Goal: Transaction & Acquisition: Purchase product/service

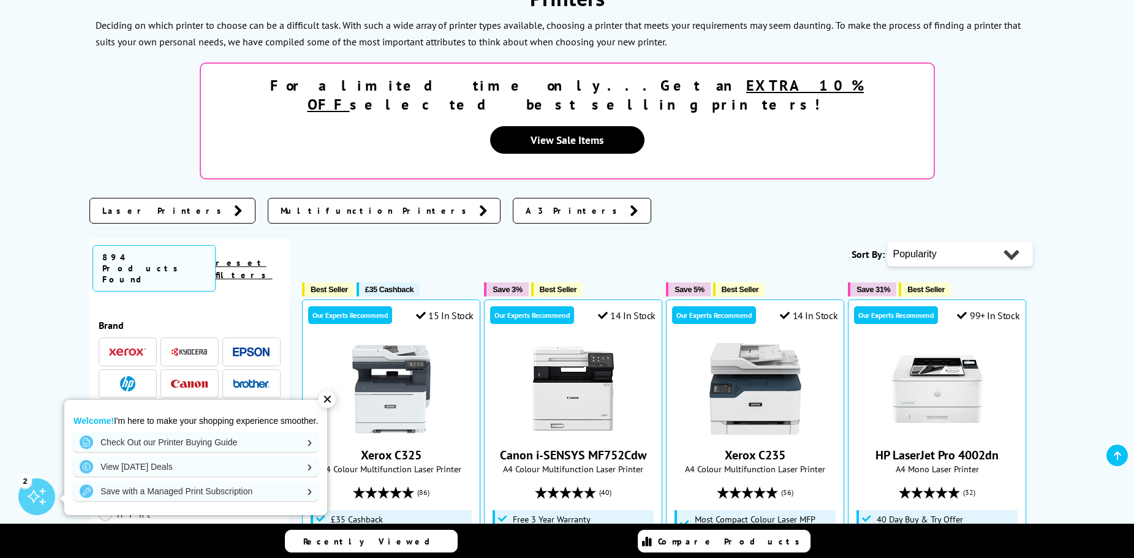
scroll to position [306, 0]
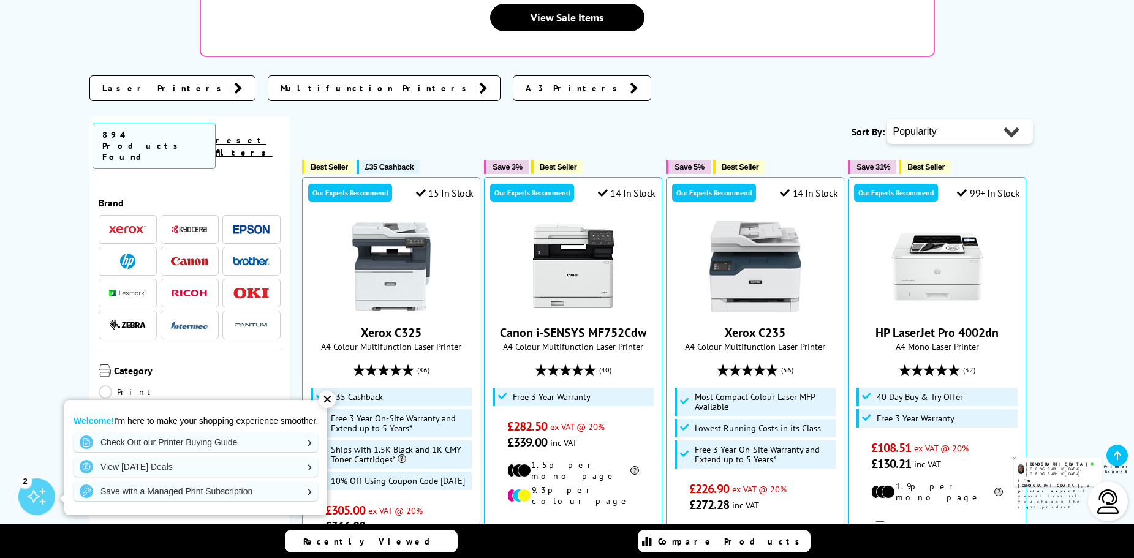
click at [327, 404] on div "✕" at bounding box center [327, 399] width 17 height 17
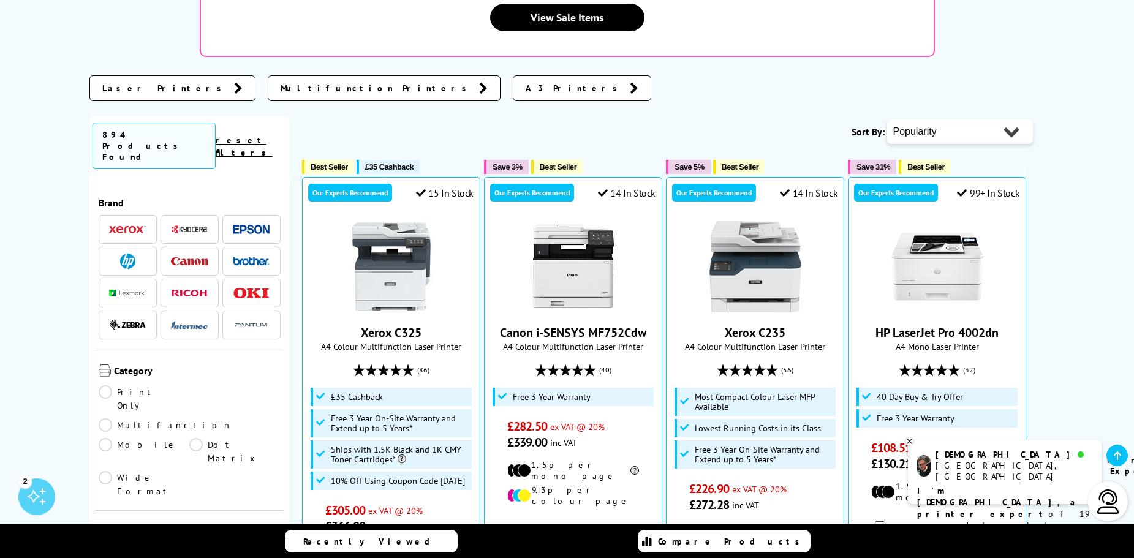
scroll to position [61, 0]
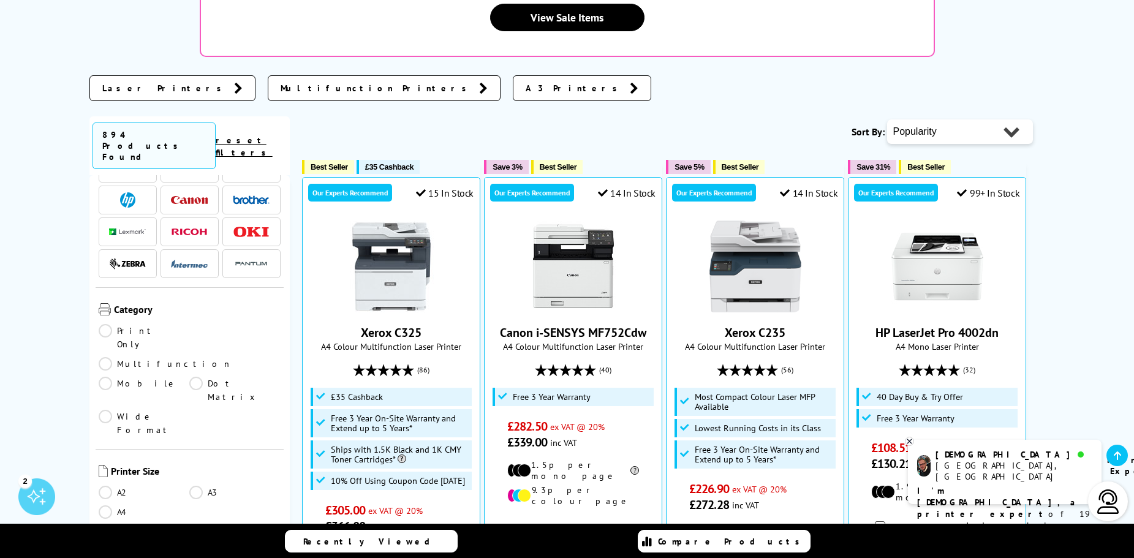
click at [134, 324] on link "Print Only" at bounding box center [144, 337] width 91 height 27
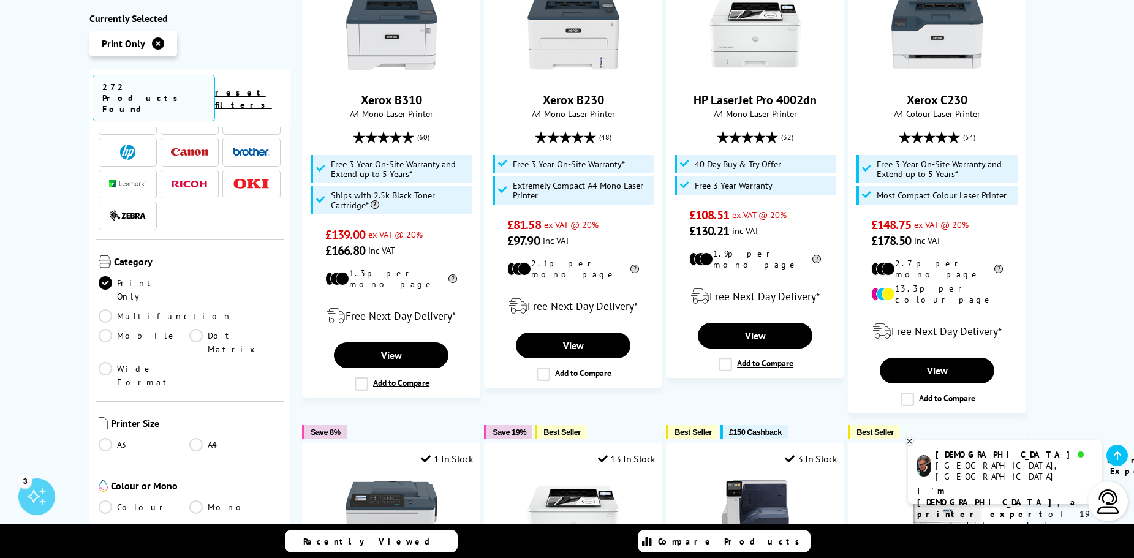
scroll to position [123, 0]
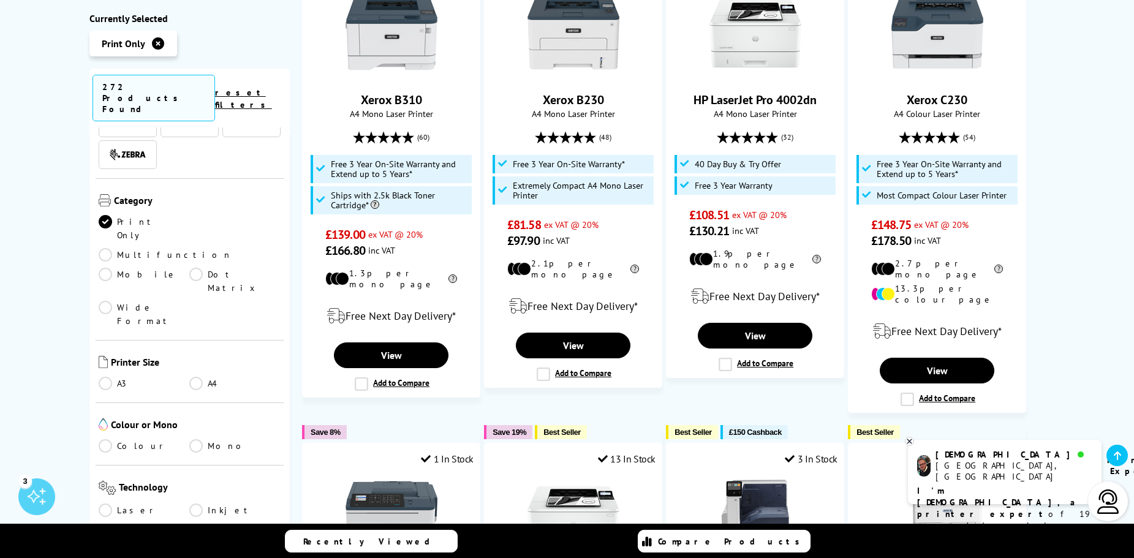
click at [204, 377] on link "A4" at bounding box center [234, 383] width 91 height 13
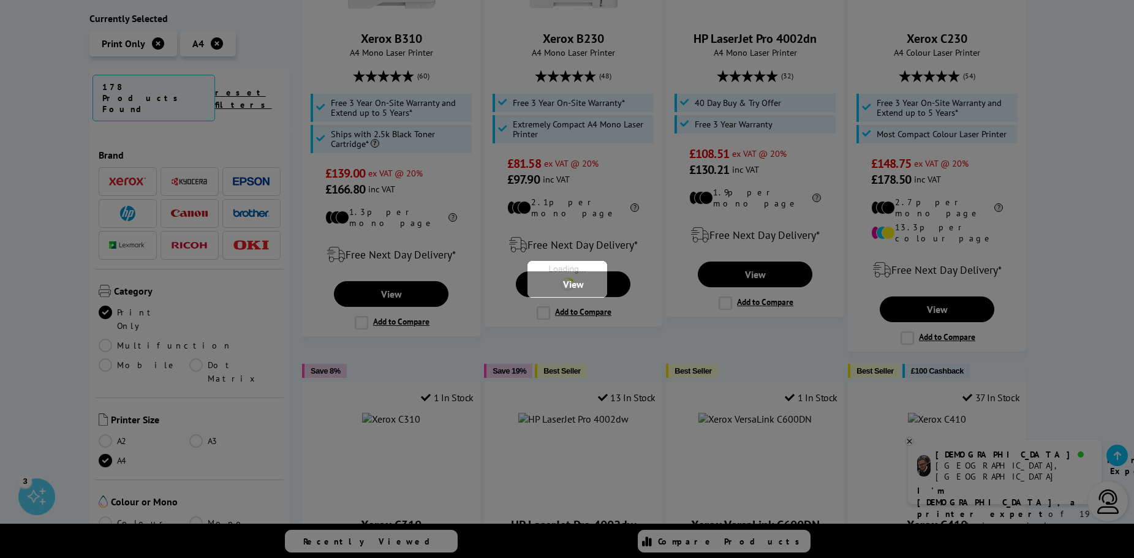
scroll to position [123, 0]
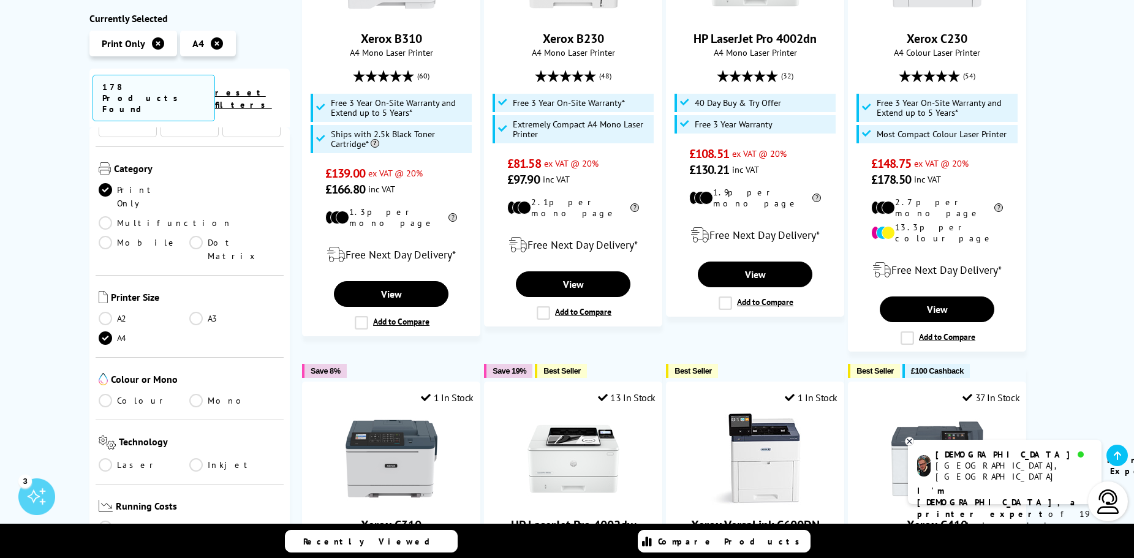
click at [201, 394] on ul "Colour Mono" at bounding box center [190, 404] width 183 height 20
click at [199, 394] on link "Mono" at bounding box center [234, 400] width 91 height 13
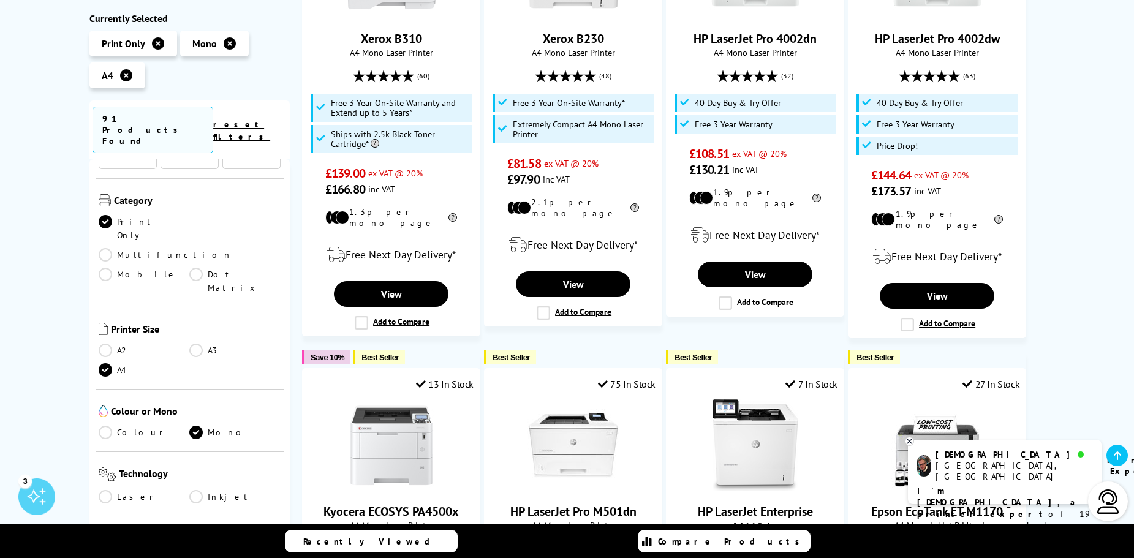
scroll to position [245, 0]
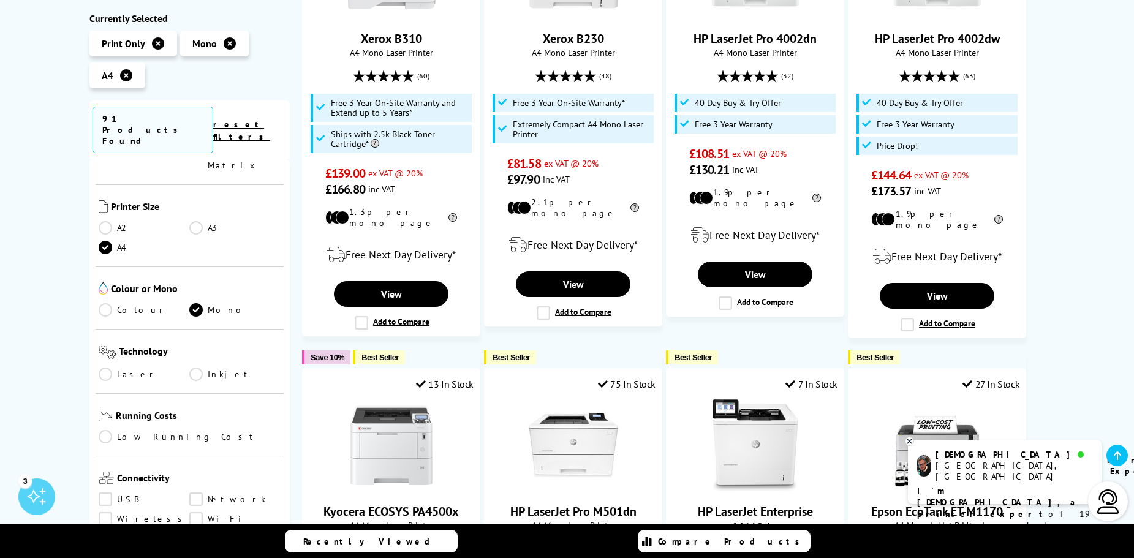
click at [123, 368] on link "Laser" at bounding box center [144, 374] width 91 height 13
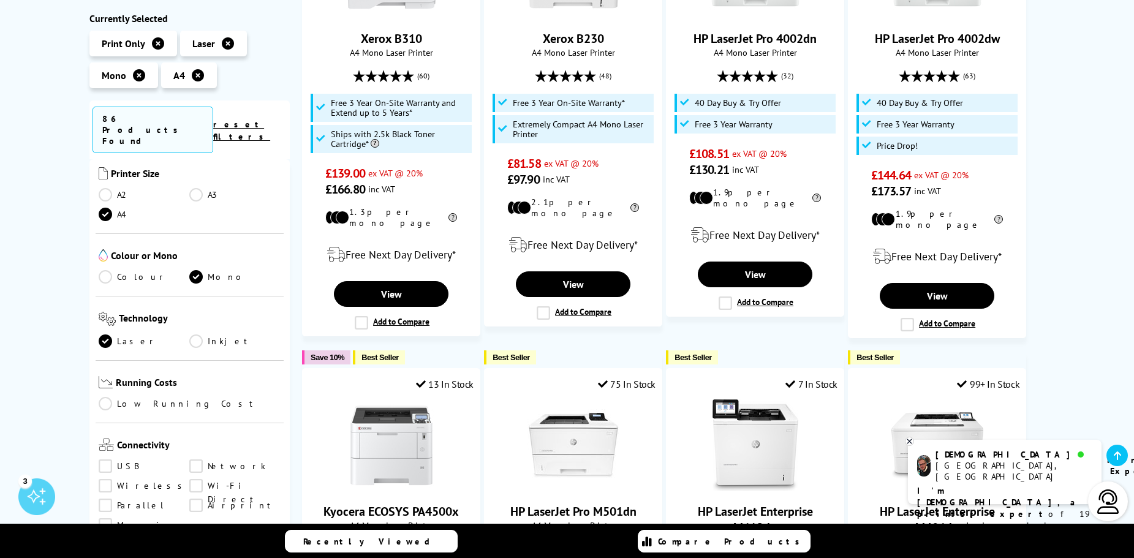
scroll to position [306, 0]
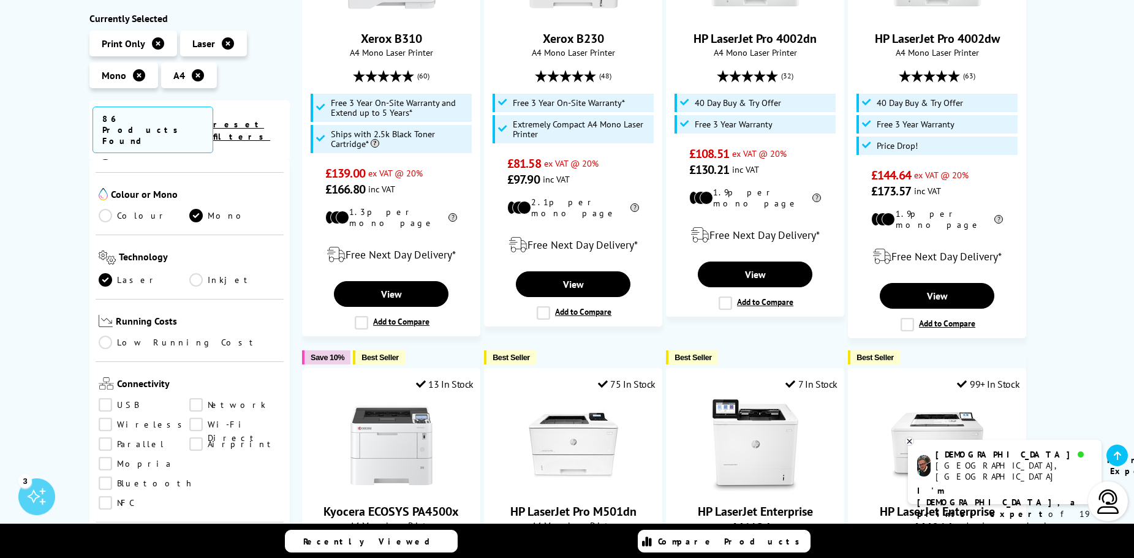
click at [205, 399] on link "Network" at bounding box center [234, 405] width 91 height 13
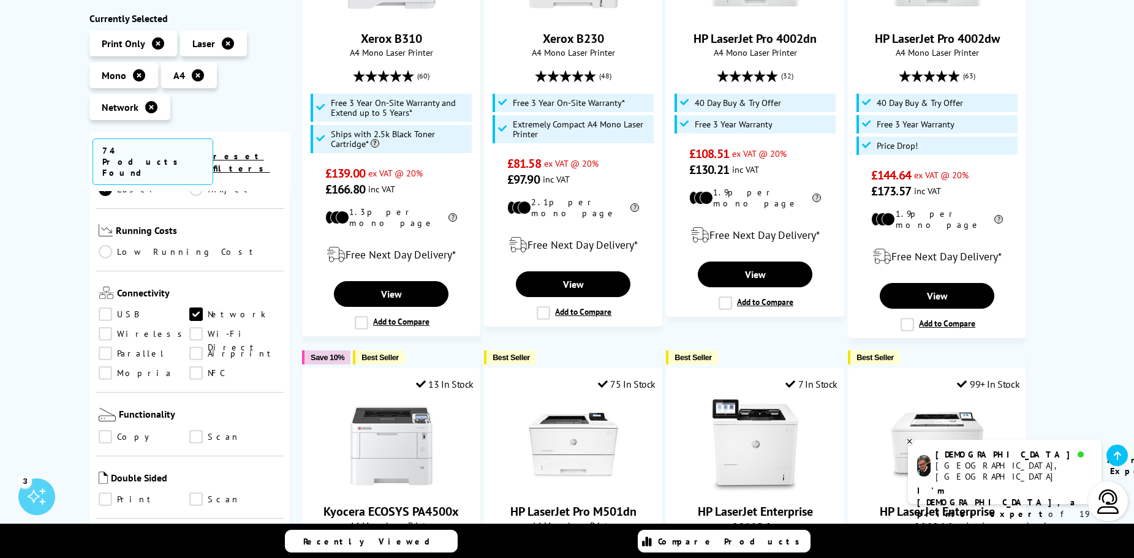
scroll to position [490, 0]
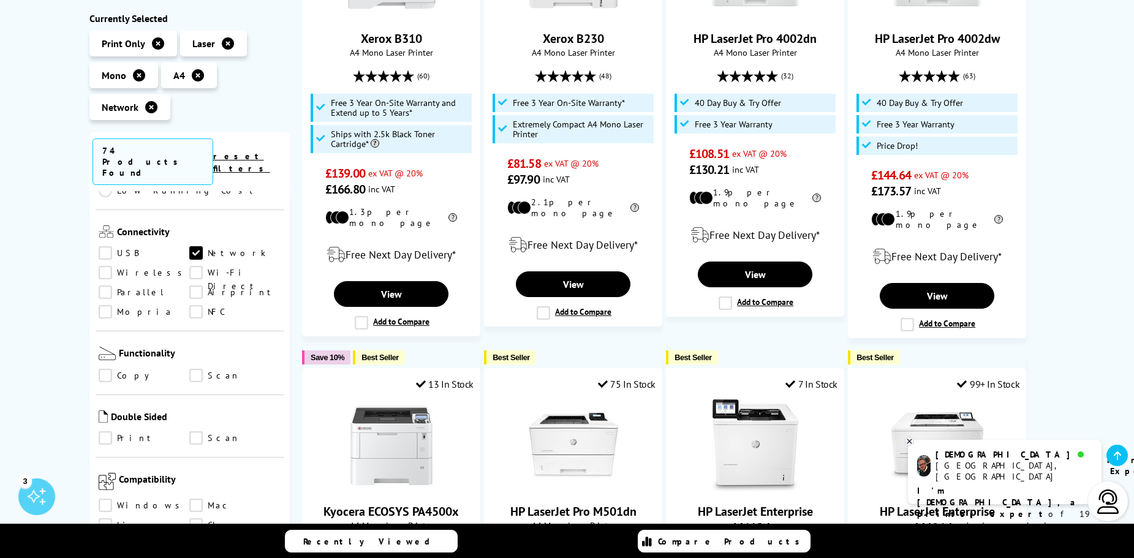
click at [134, 432] on link "Print" at bounding box center [144, 438] width 91 height 13
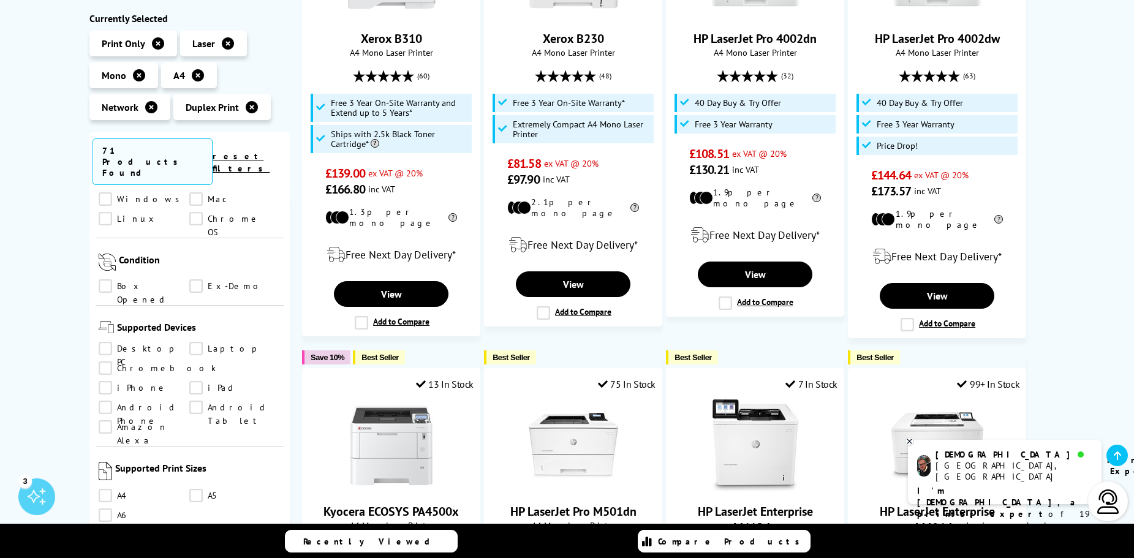
scroll to position [919, 0]
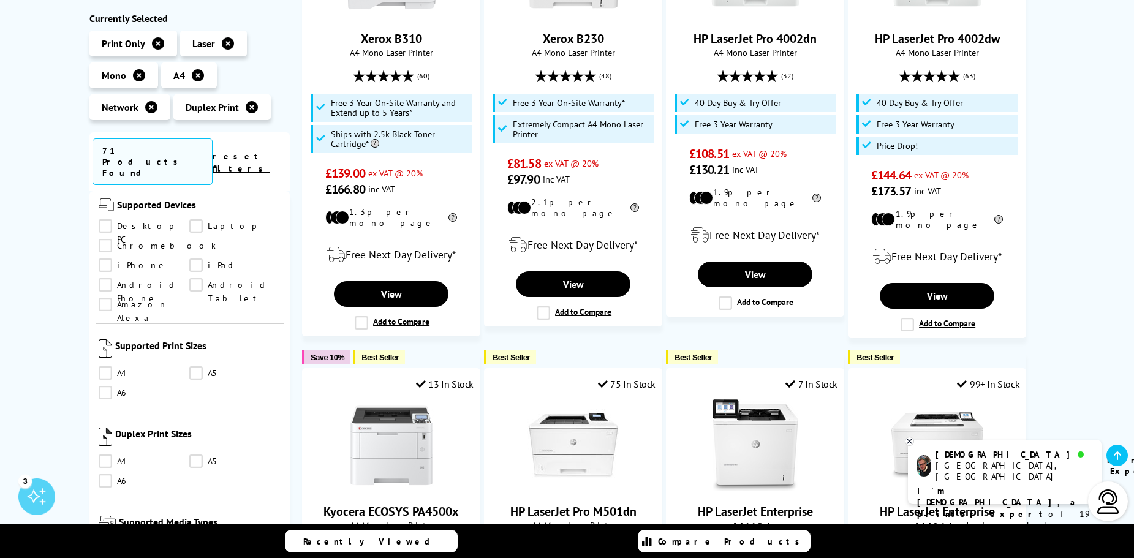
click at [117, 367] on link "A4" at bounding box center [144, 373] width 91 height 13
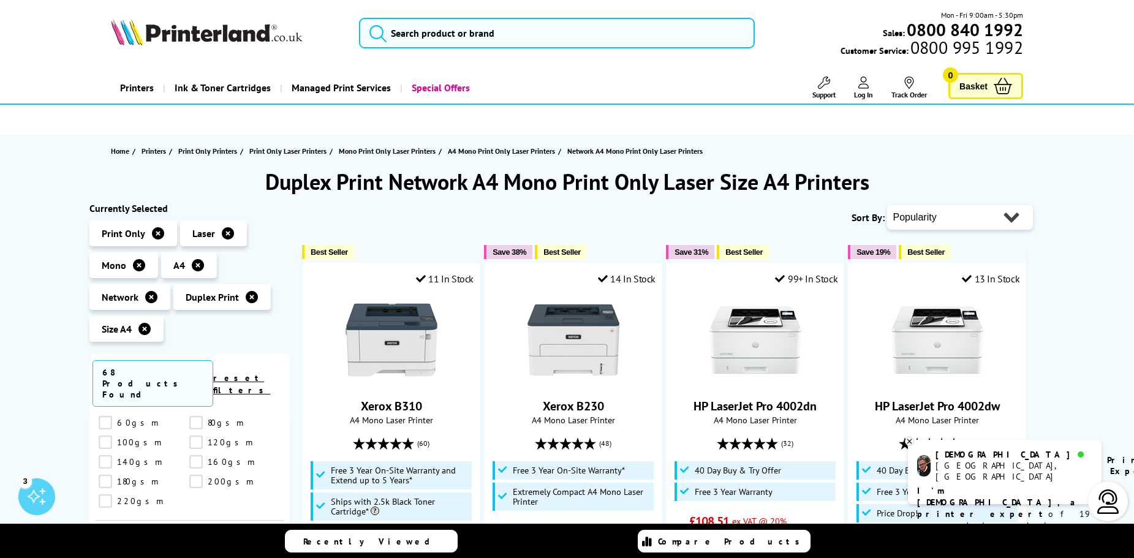
click at [938, 222] on select "Popularity Rating Price - Low to High Price - High to Low Running Costs - Low t…" at bounding box center [960, 217] width 146 height 25
select select "Price Ascending"
click at [887, 205] on select "Popularity Rating Price - Low to High Price - High to Low Running Costs - Low t…" at bounding box center [960, 217] width 146 height 25
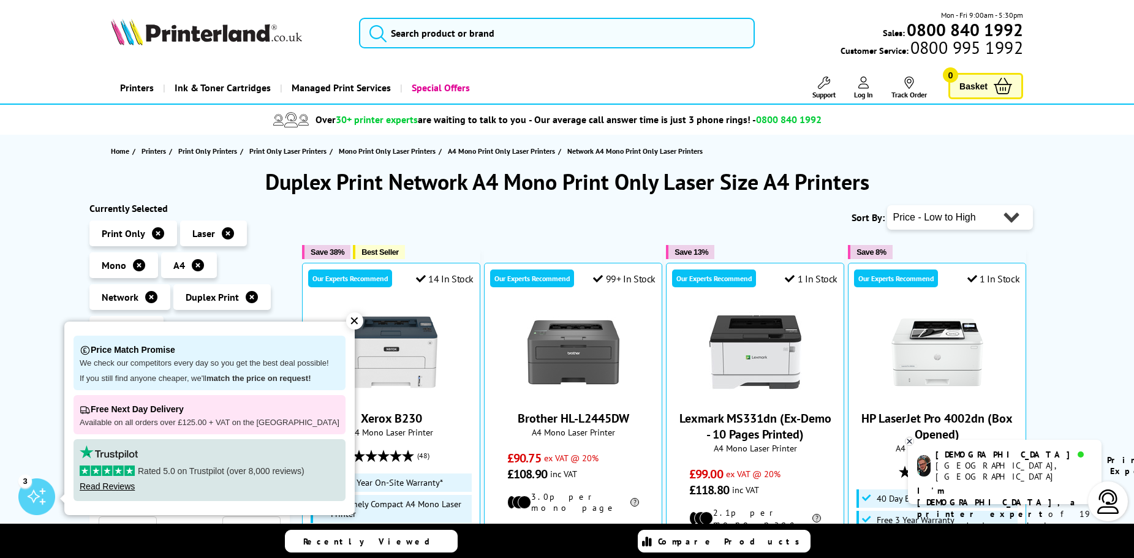
click at [346, 325] on div "✕" at bounding box center [354, 321] width 17 height 17
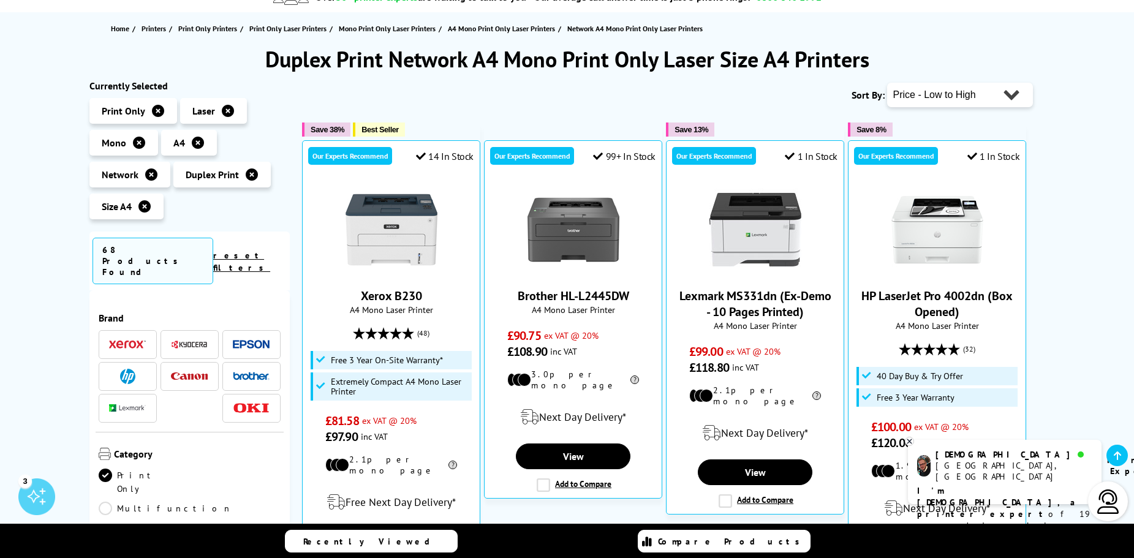
scroll to position [306, 0]
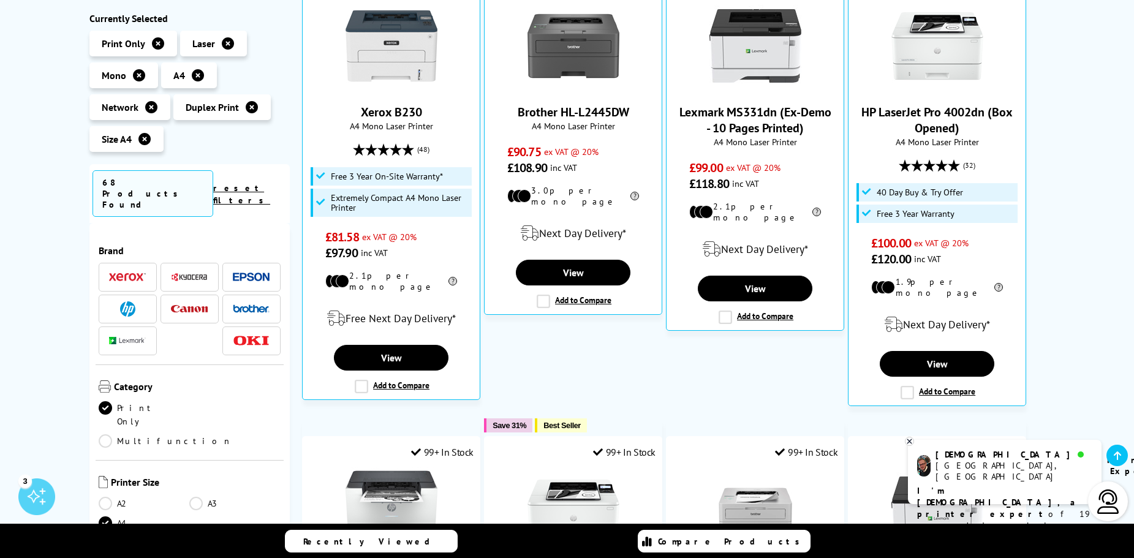
click at [1116, 454] on icon at bounding box center [1117, 456] width 7 height 10
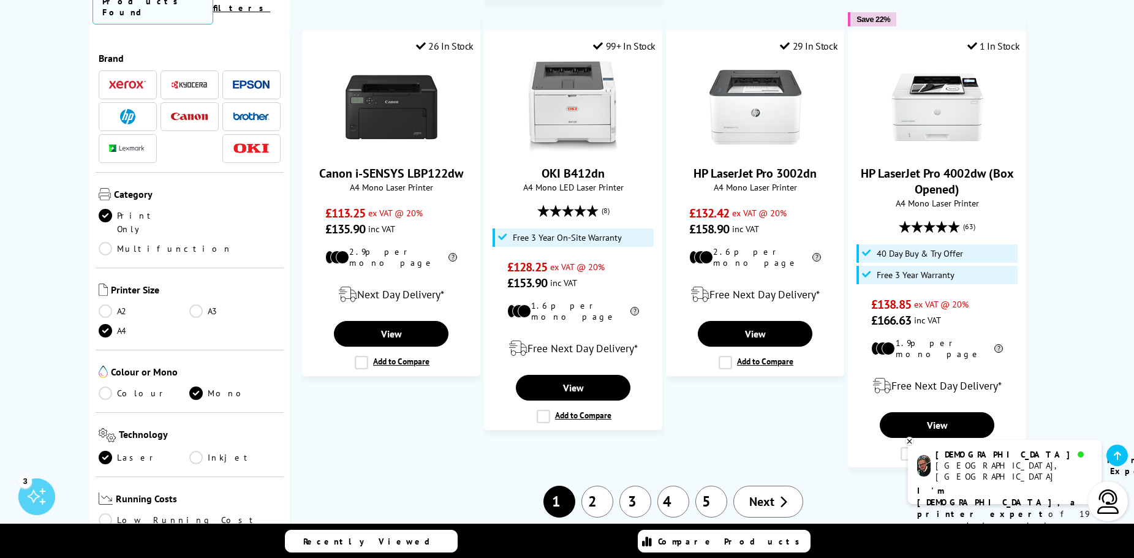
scroll to position [1410, 0]
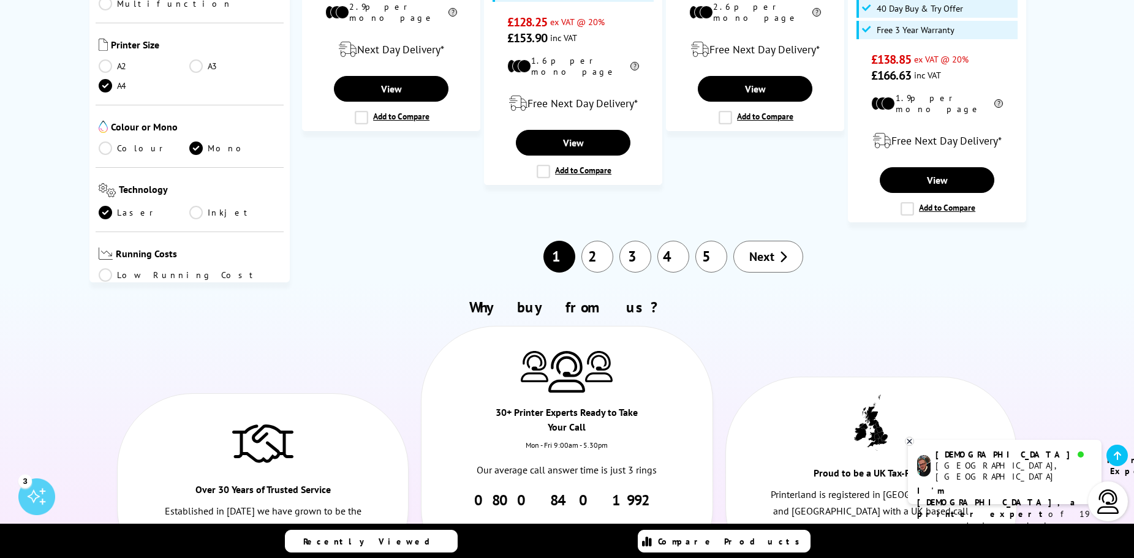
click at [607, 241] on link "2" at bounding box center [598, 257] width 32 height 32
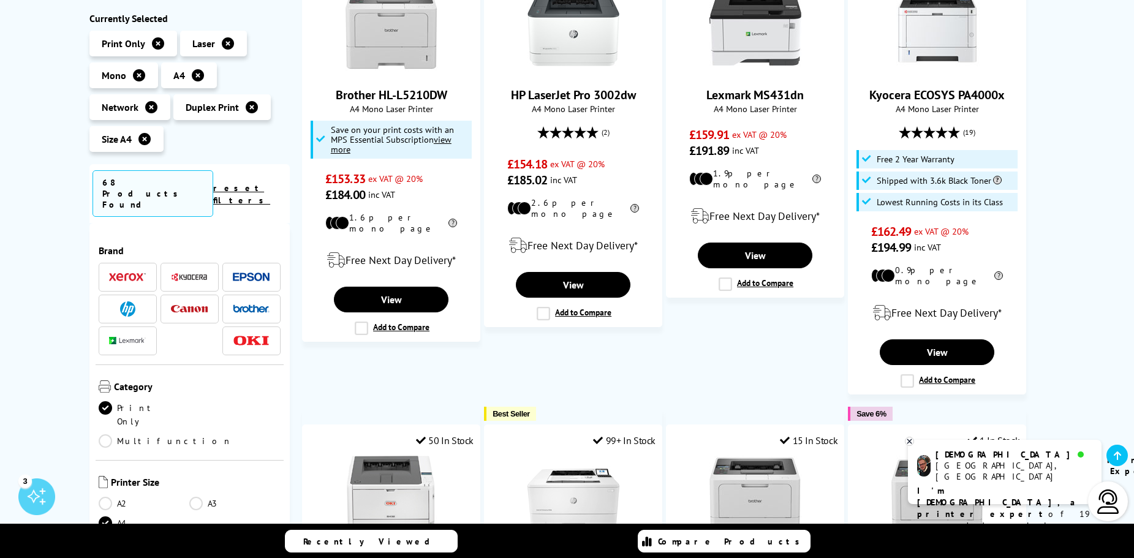
scroll to position [674, 0]
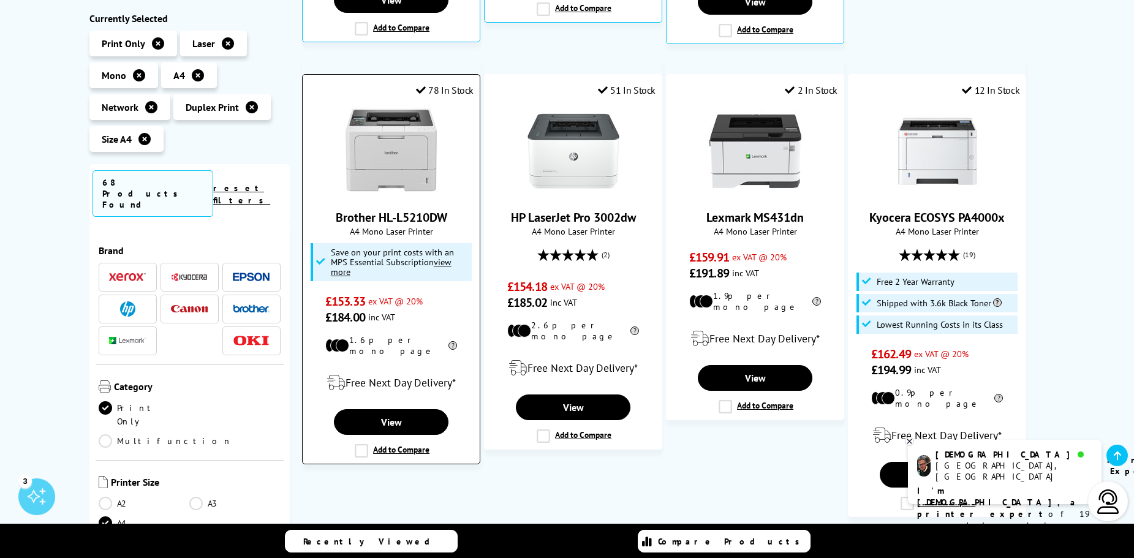
click at [395, 165] on img at bounding box center [392, 151] width 92 height 92
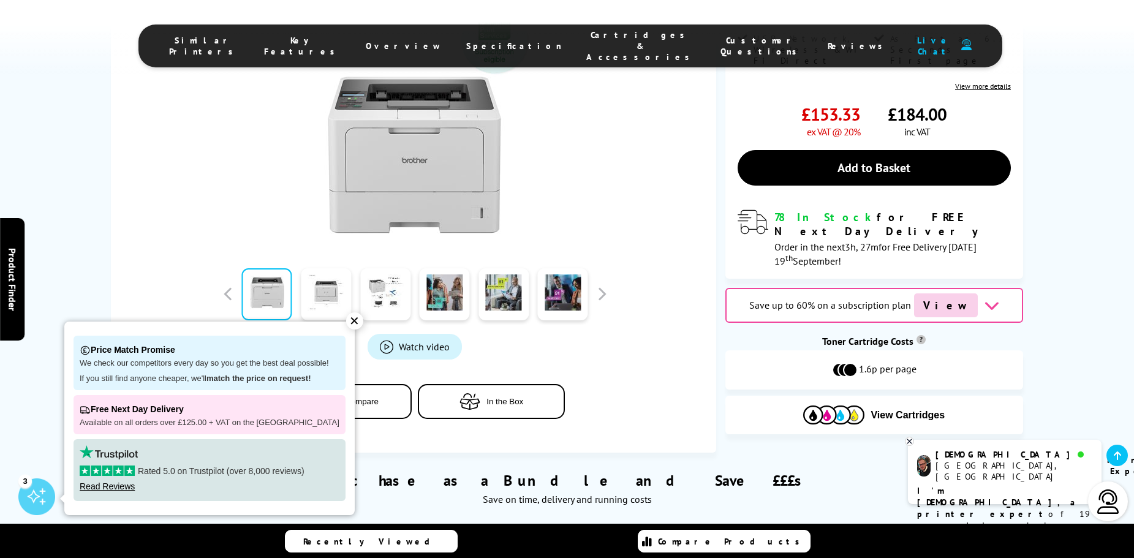
scroll to position [490, 0]
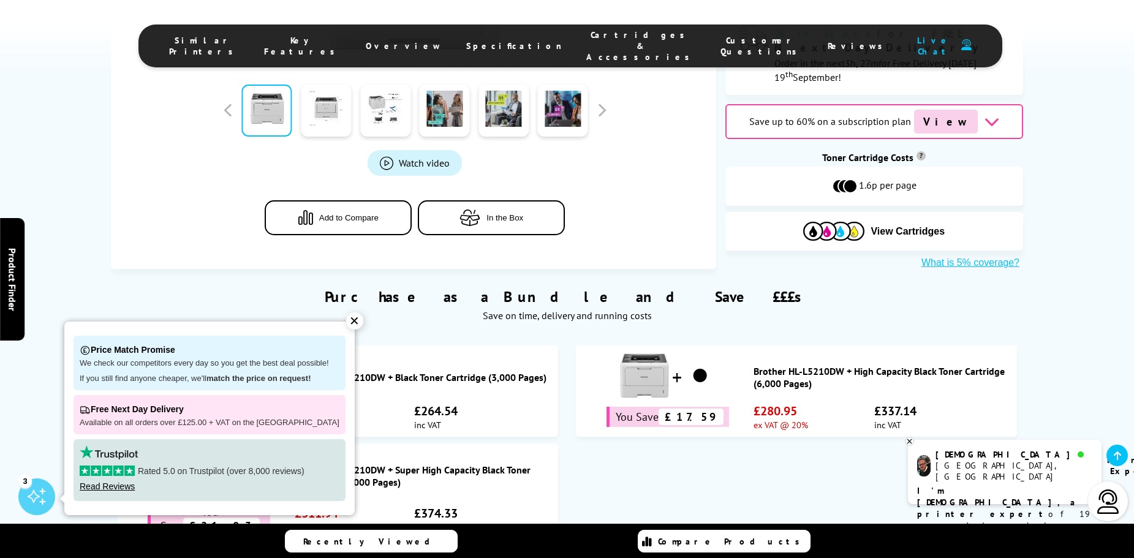
click at [346, 321] on div "✕" at bounding box center [354, 321] width 17 height 17
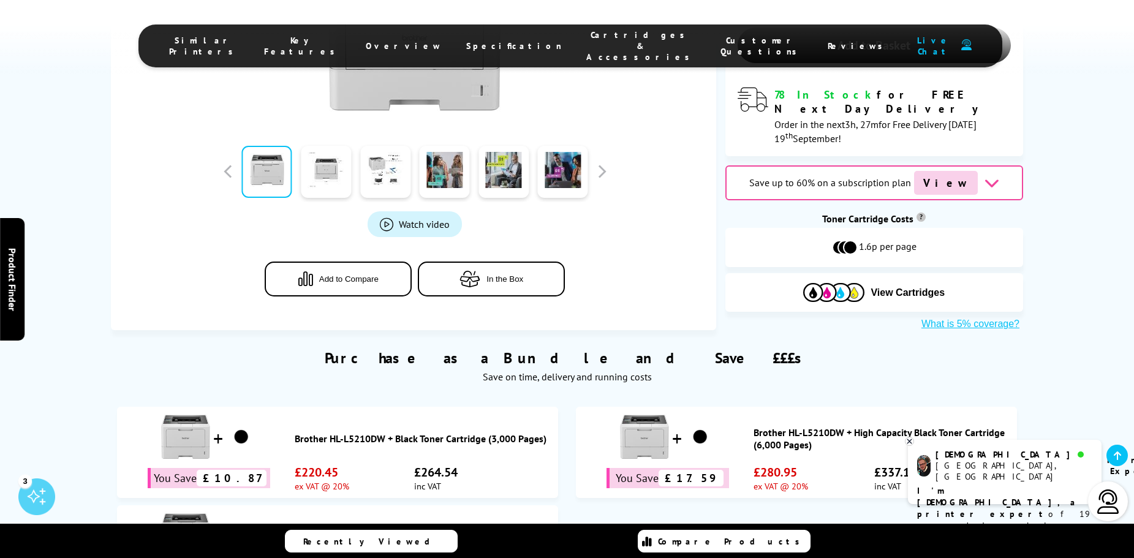
scroll to position [613, 0]
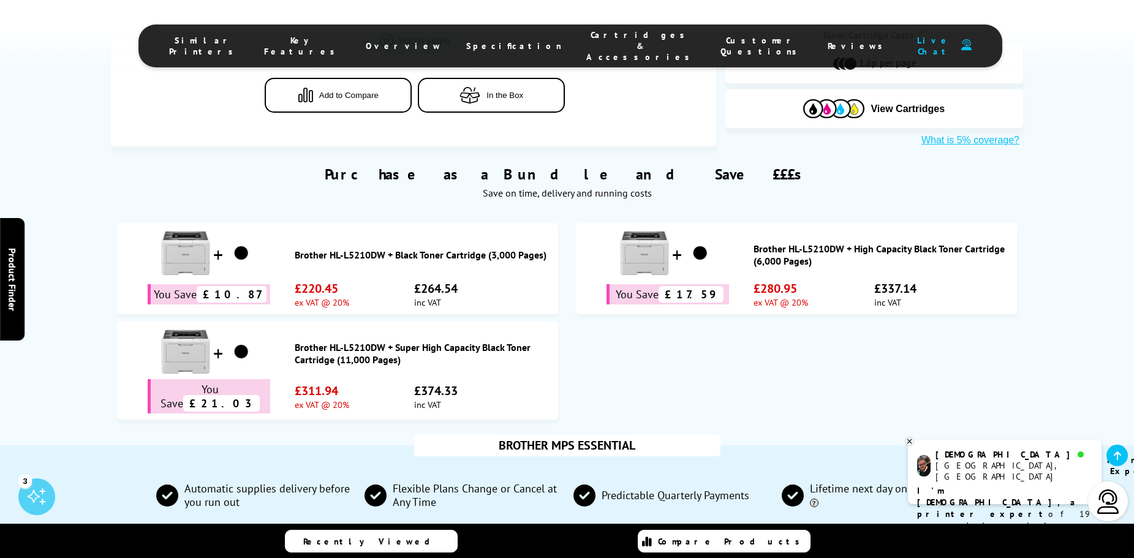
click at [504, 86] on button "In the Box" at bounding box center [491, 95] width 147 height 35
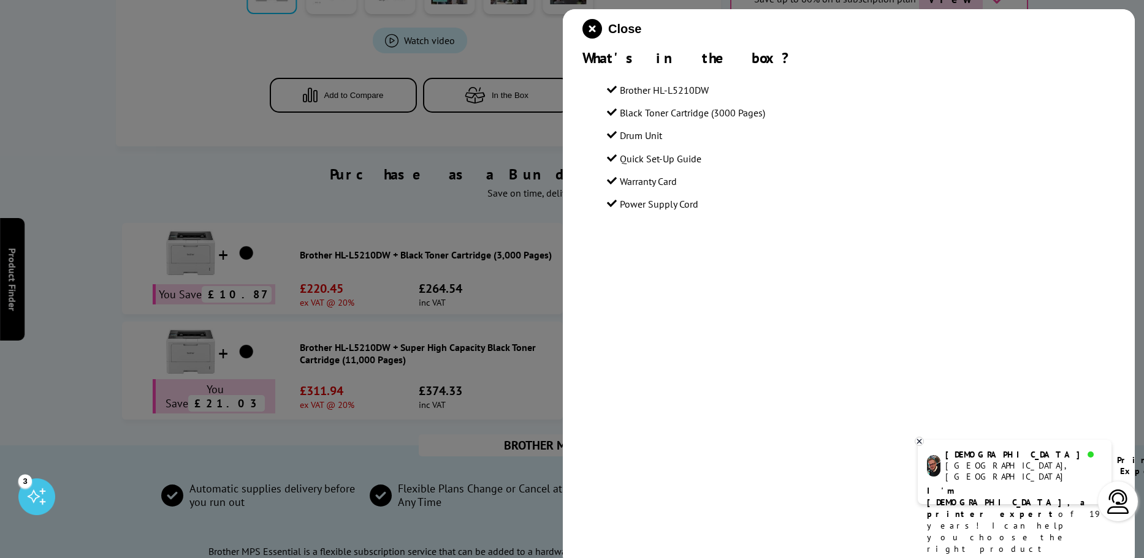
click at [397, 118] on div at bounding box center [572, 279] width 1144 height 558
click at [591, 30] on icon "close modal" at bounding box center [592, 29] width 20 height 20
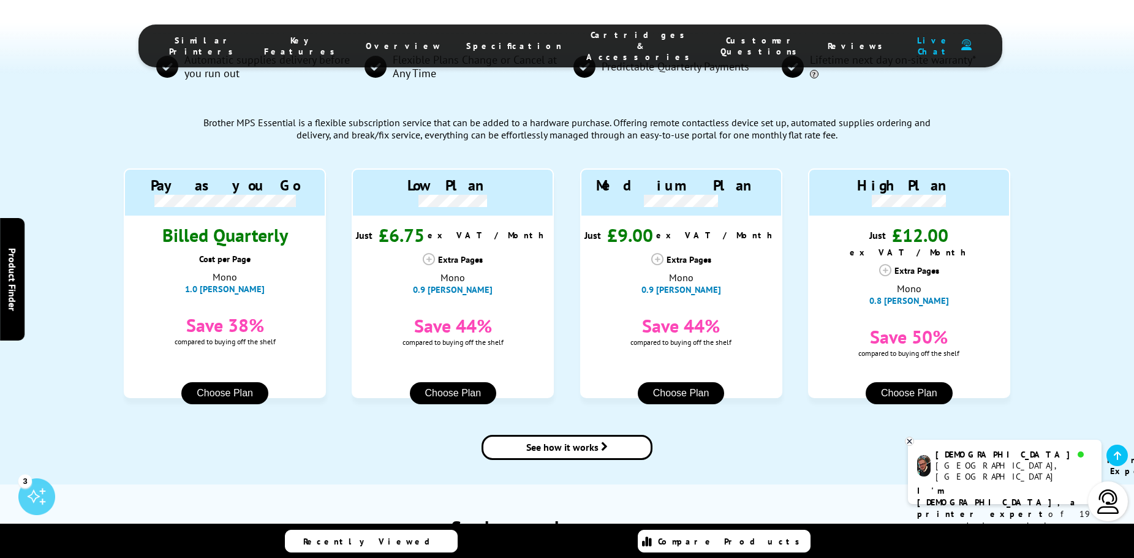
scroll to position [1226, 0]
